Goal: Information Seeking & Learning: Learn about a topic

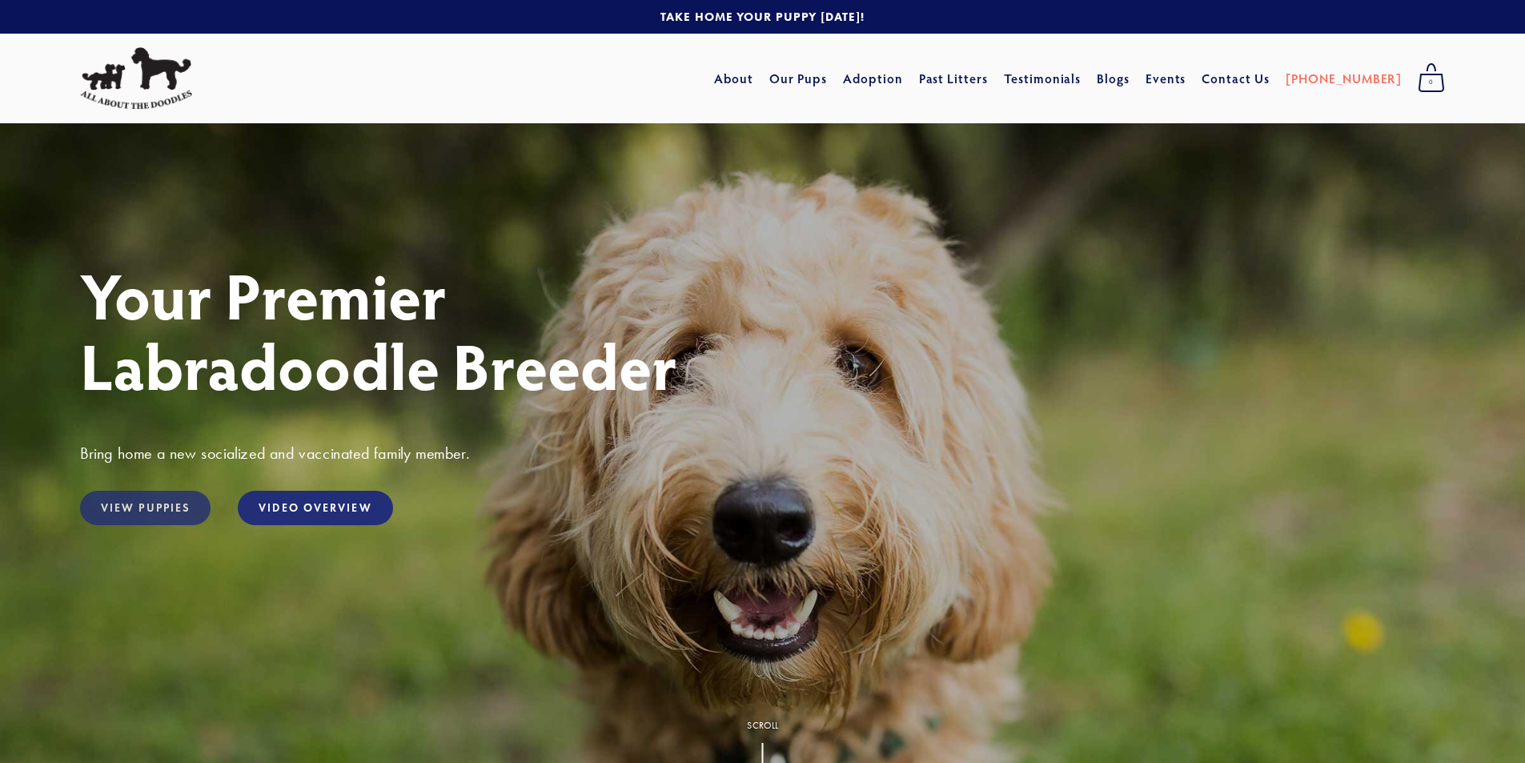
click at [110, 514] on link "View Puppies" at bounding box center [145, 508] width 130 height 34
click at [969, 86] on span "Past Litters Standard Mini" at bounding box center [954, 78] width 70 height 29
click at [963, 117] on link "Standard" at bounding box center [952, 117] width 66 height 22
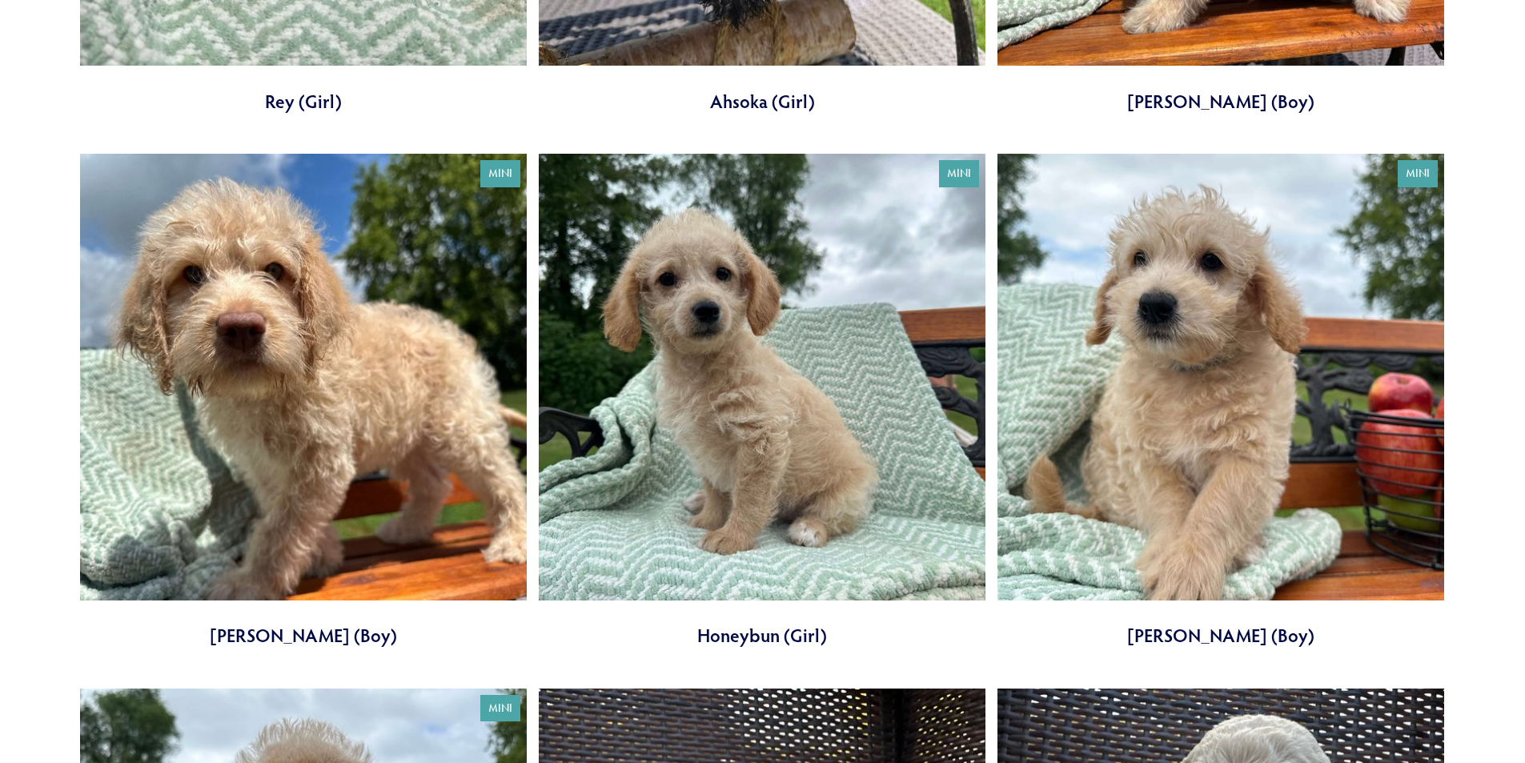
scroll to position [1041, 0]
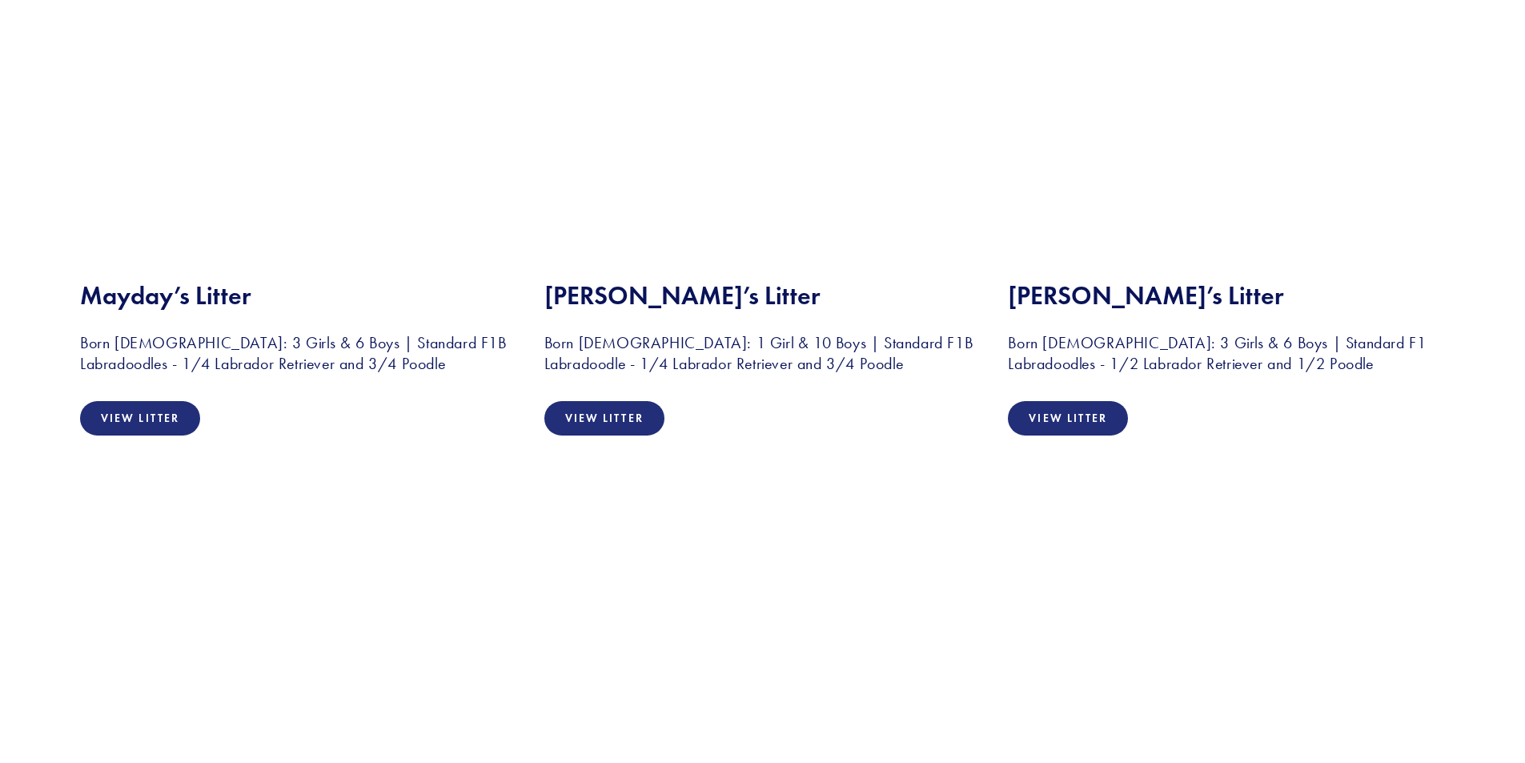
scroll to position [1521, 0]
